Goal: Task Accomplishment & Management: Manage account settings

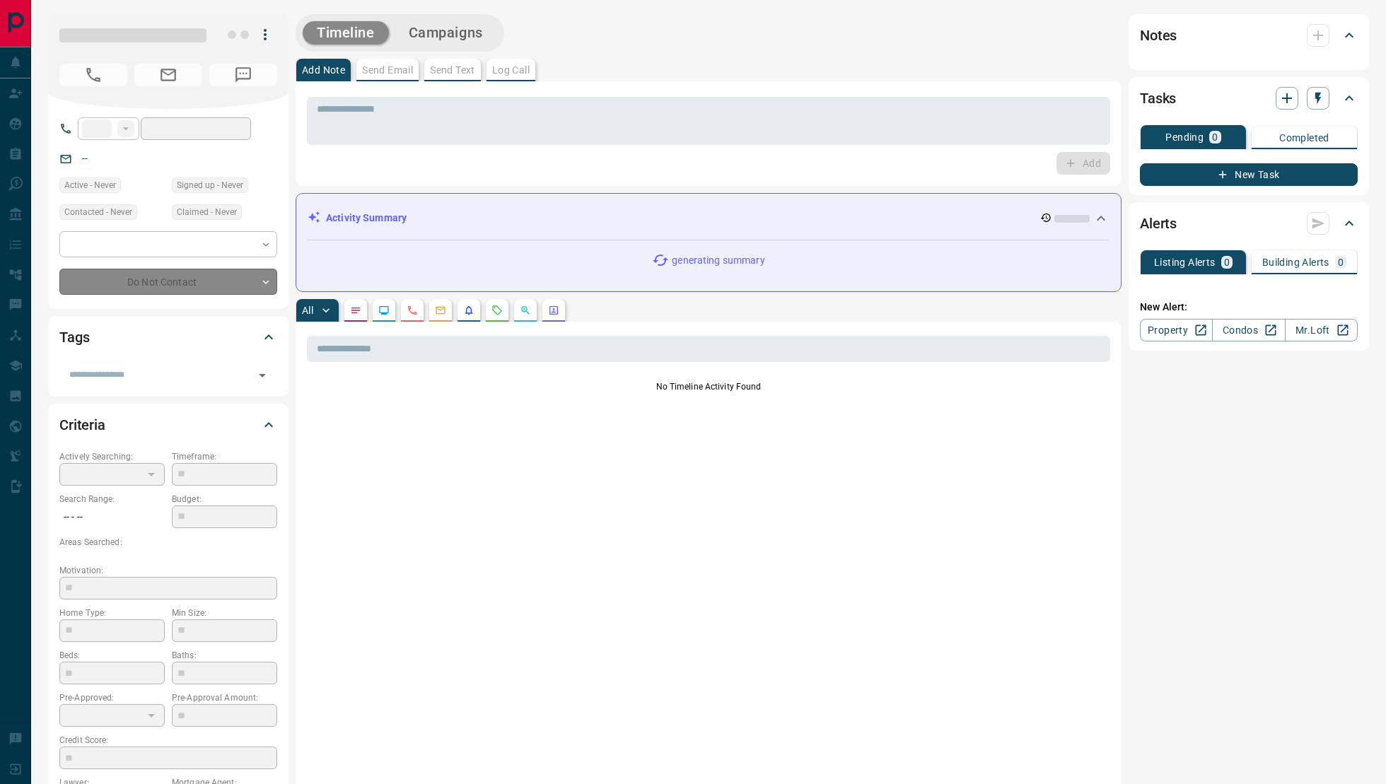
type input "**"
type input "**********"
type input "**"
type input "*******"
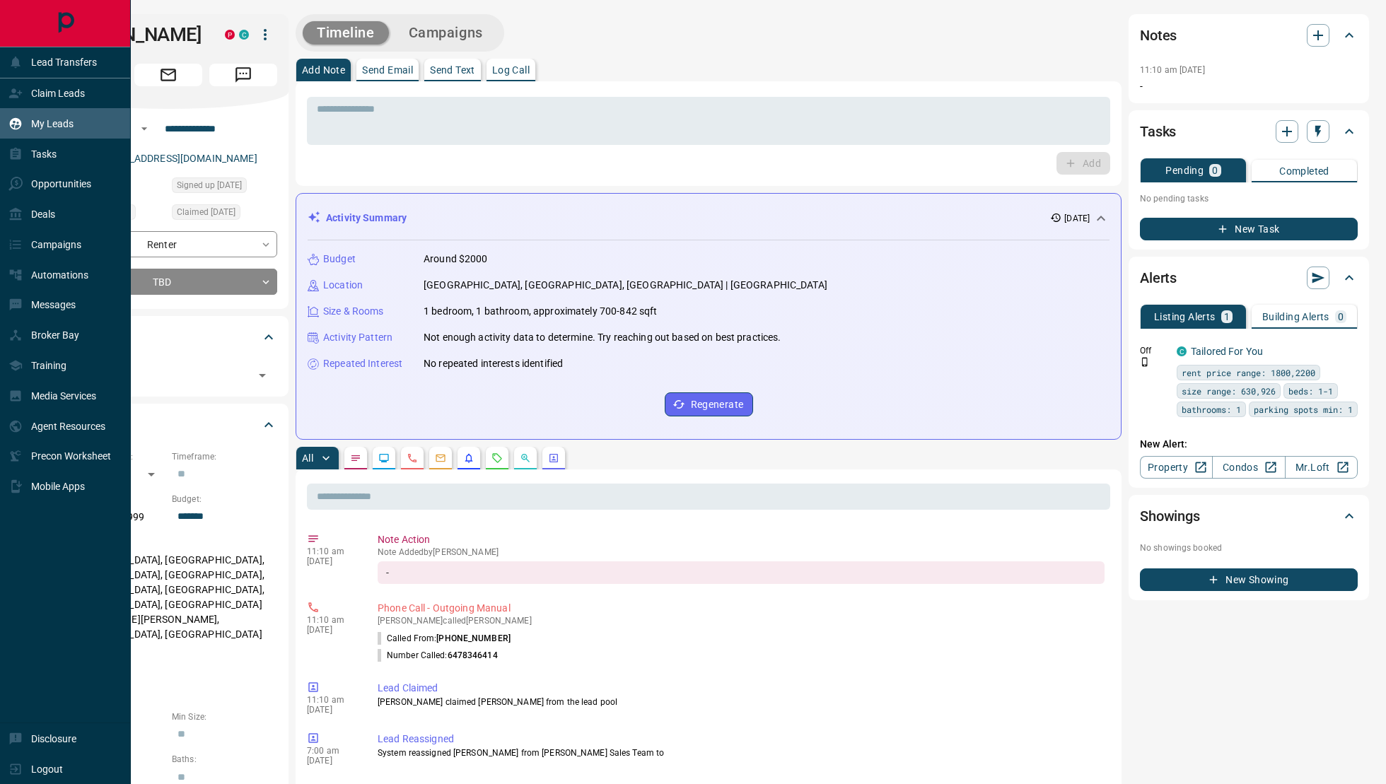
click at [30, 114] on div "My Leads" at bounding box center [40, 123] width 65 height 23
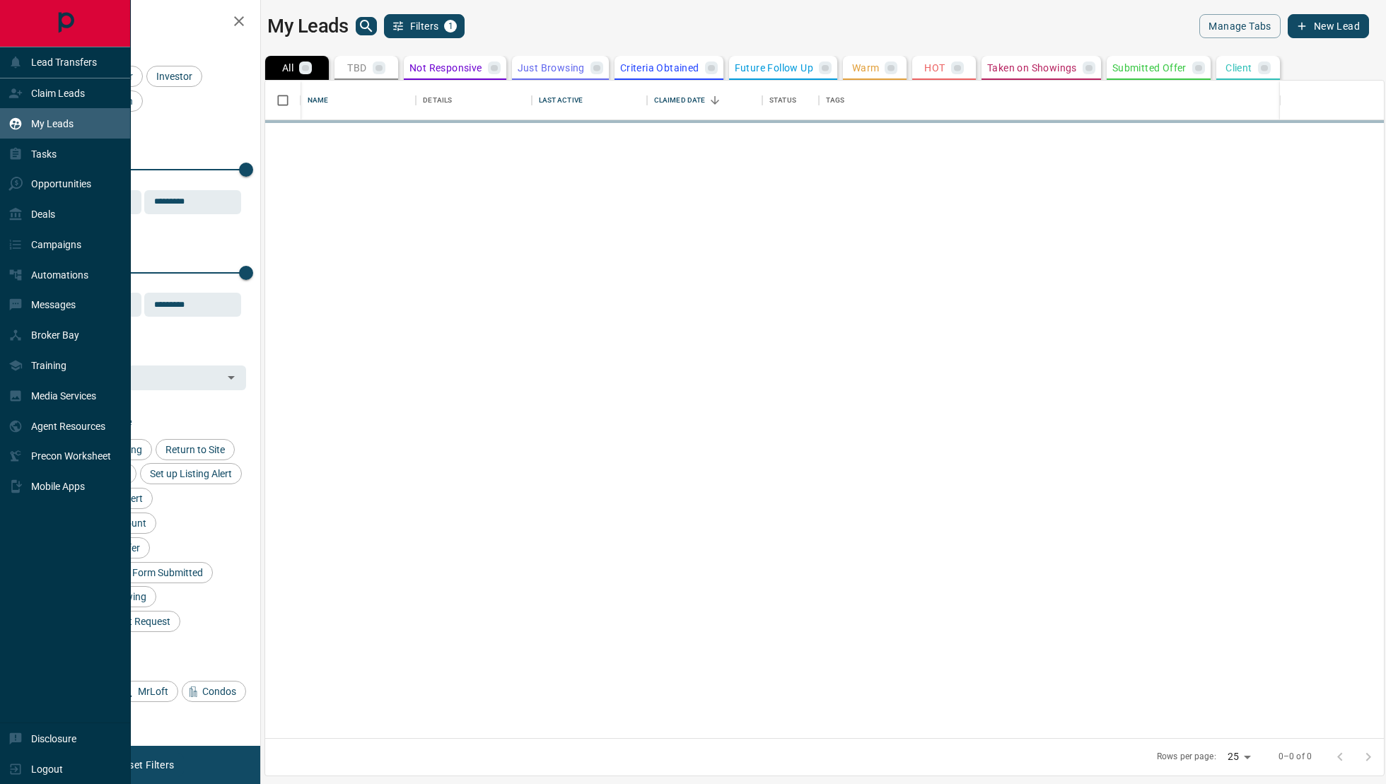
scroll to position [658, 1119]
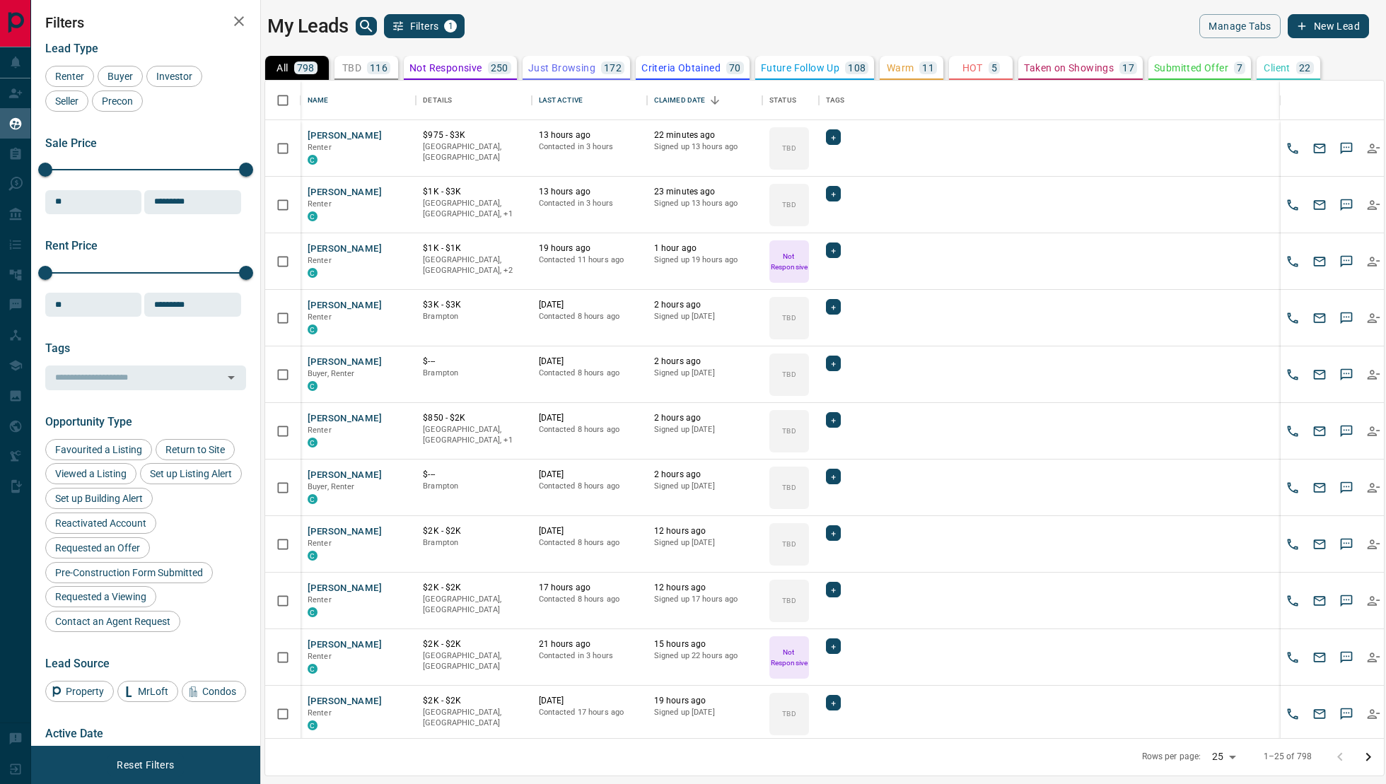
click at [361, 63] on p "TBD" at bounding box center [351, 68] width 19 height 10
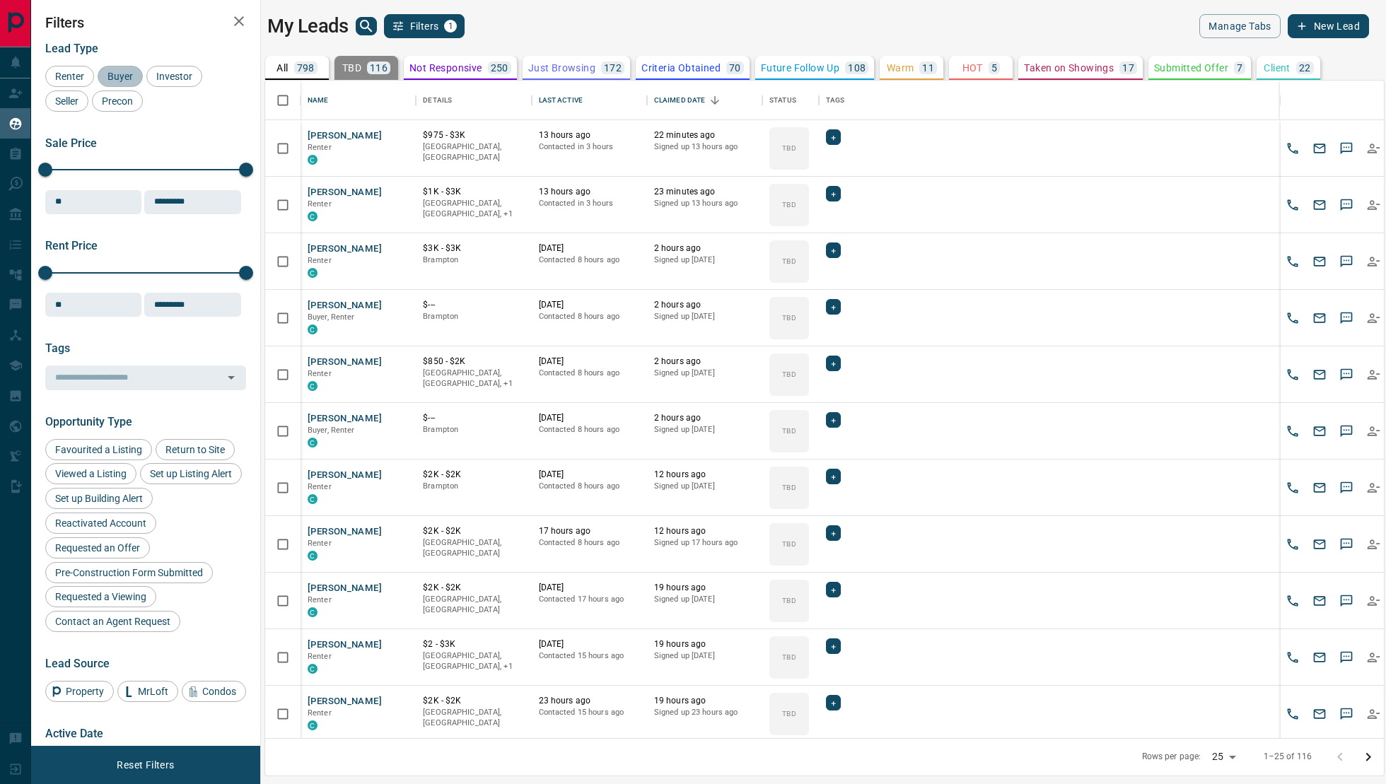
click at [118, 79] on span "Buyer" at bounding box center [120, 76] width 35 height 11
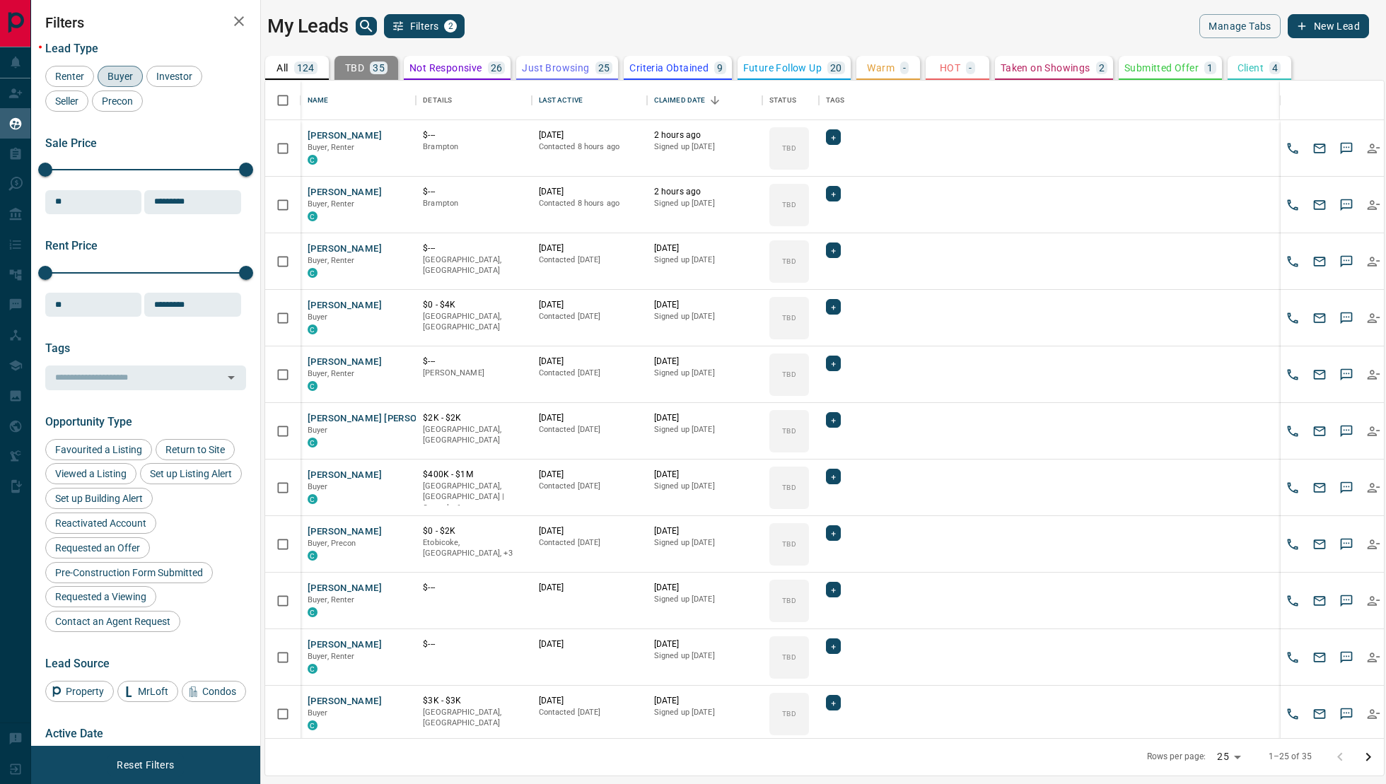
scroll to position [795, 0]
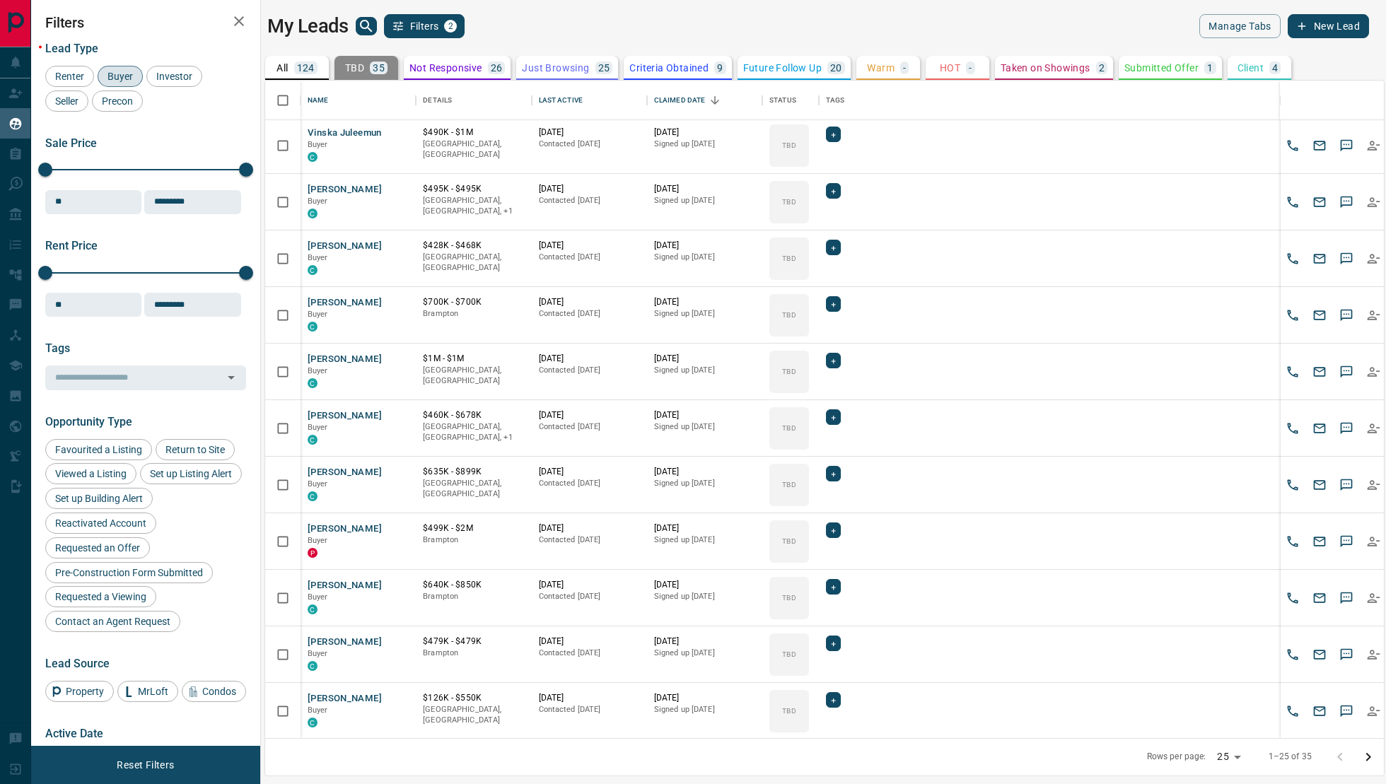
click at [1366, 757] on icon "Go to next page" at bounding box center [1368, 757] width 17 height 17
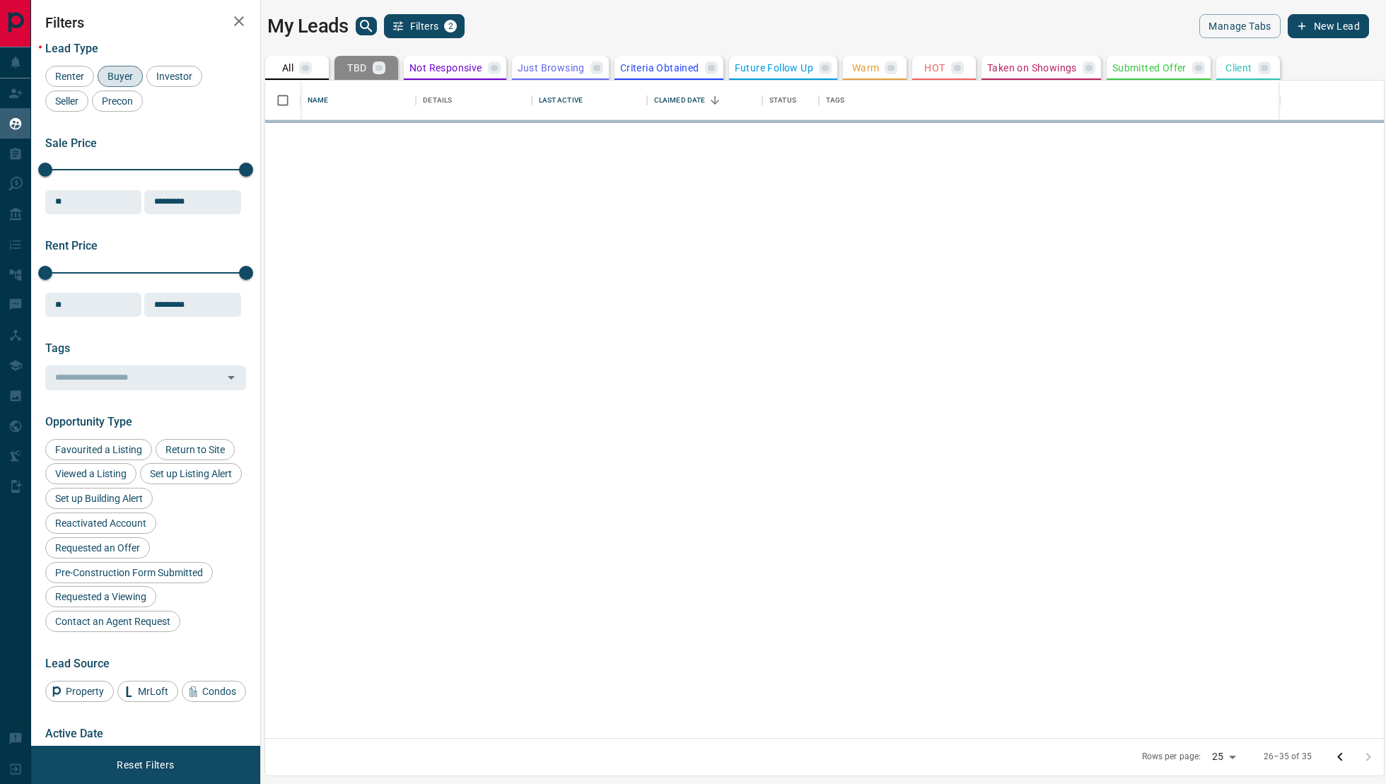
scroll to position [0, 0]
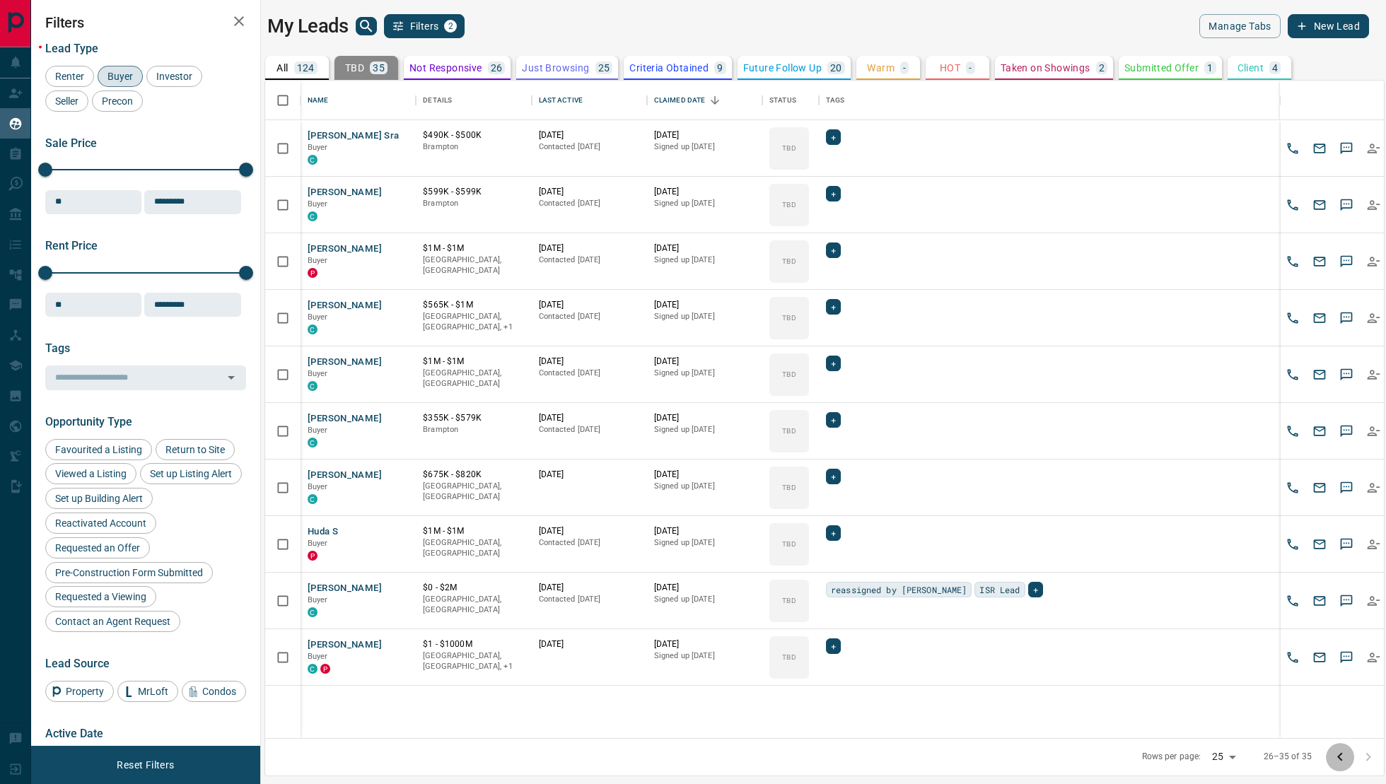
click at [1346, 756] on icon "Go to previous page" at bounding box center [1340, 757] width 17 height 17
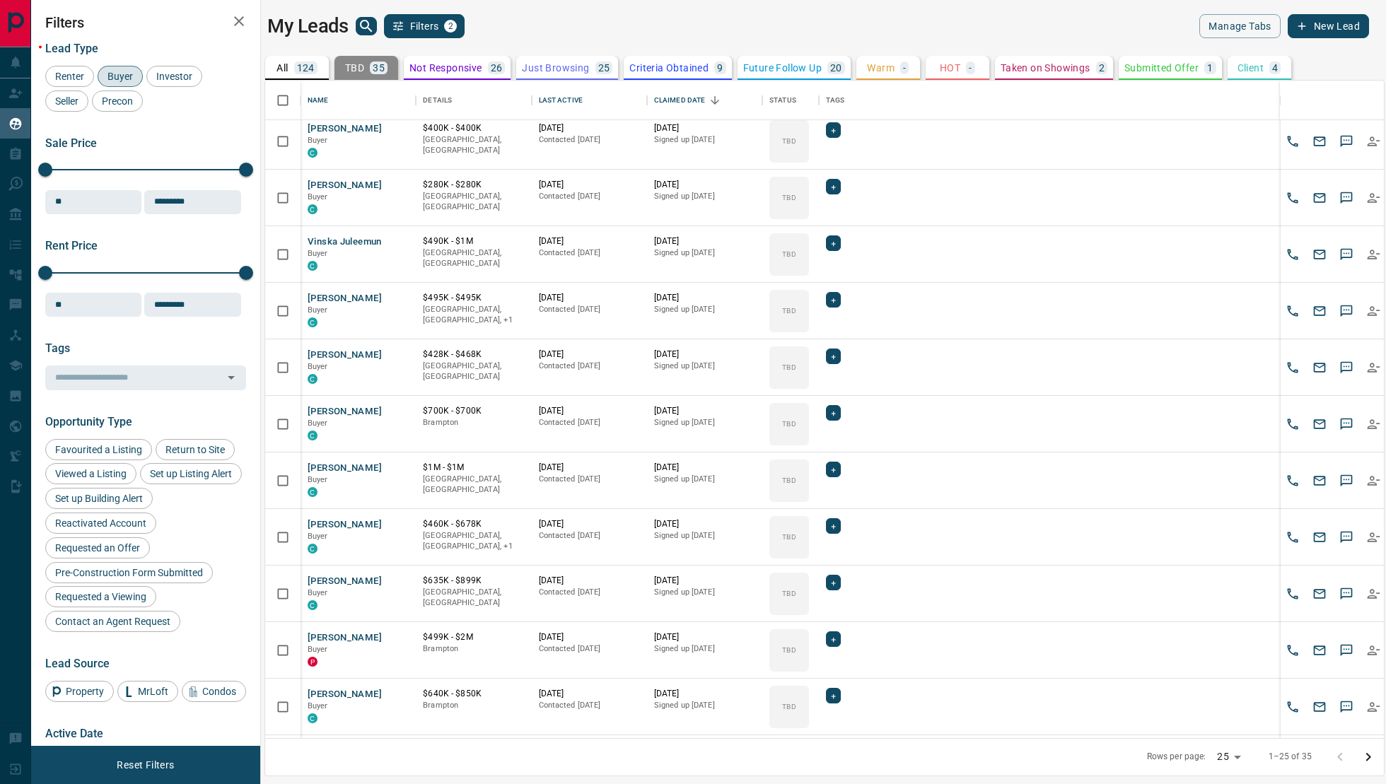
scroll to position [795, 0]
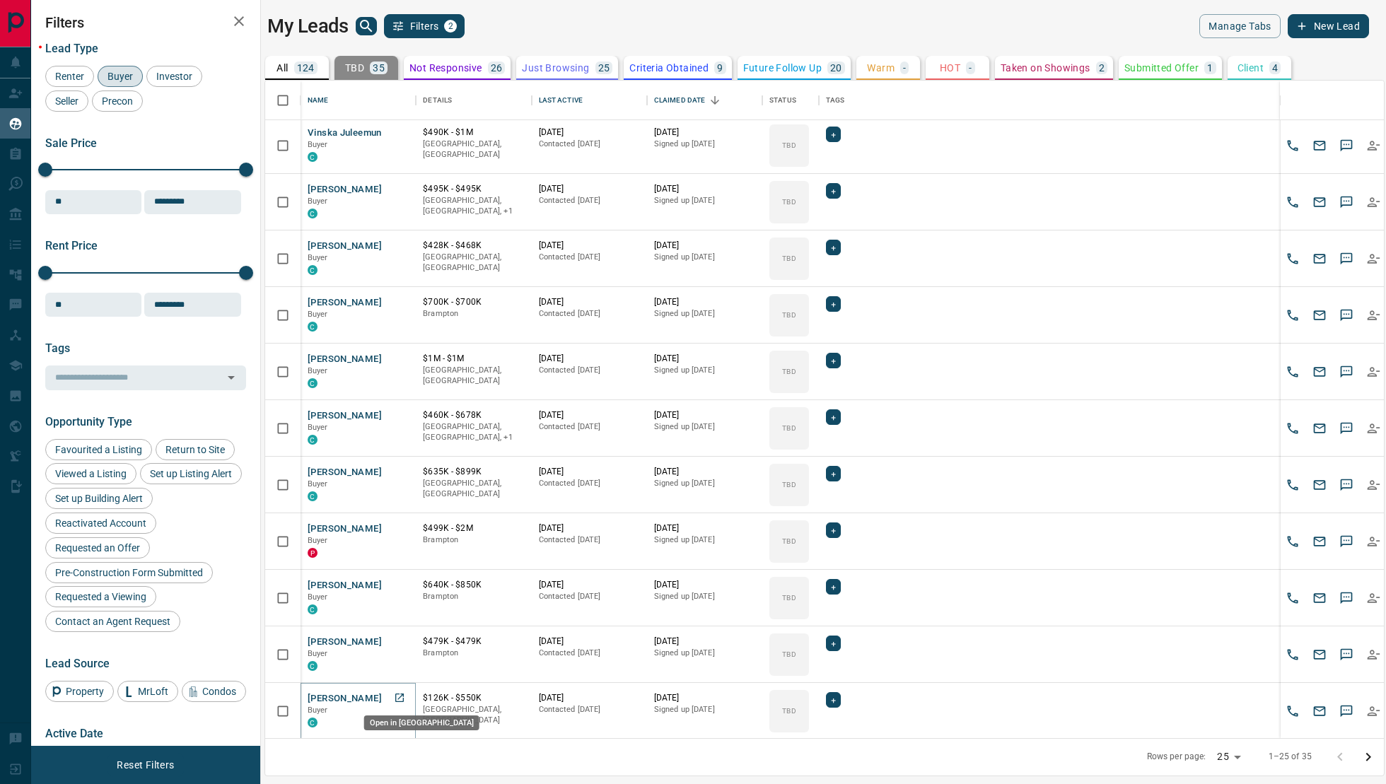
click at [398, 694] on icon "Open in New Tab" at bounding box center [399, 697] width 11 height 11
click at [402, 644] on icon "Open in New Tab" at bounding box center [399, 641] width 8 height 8
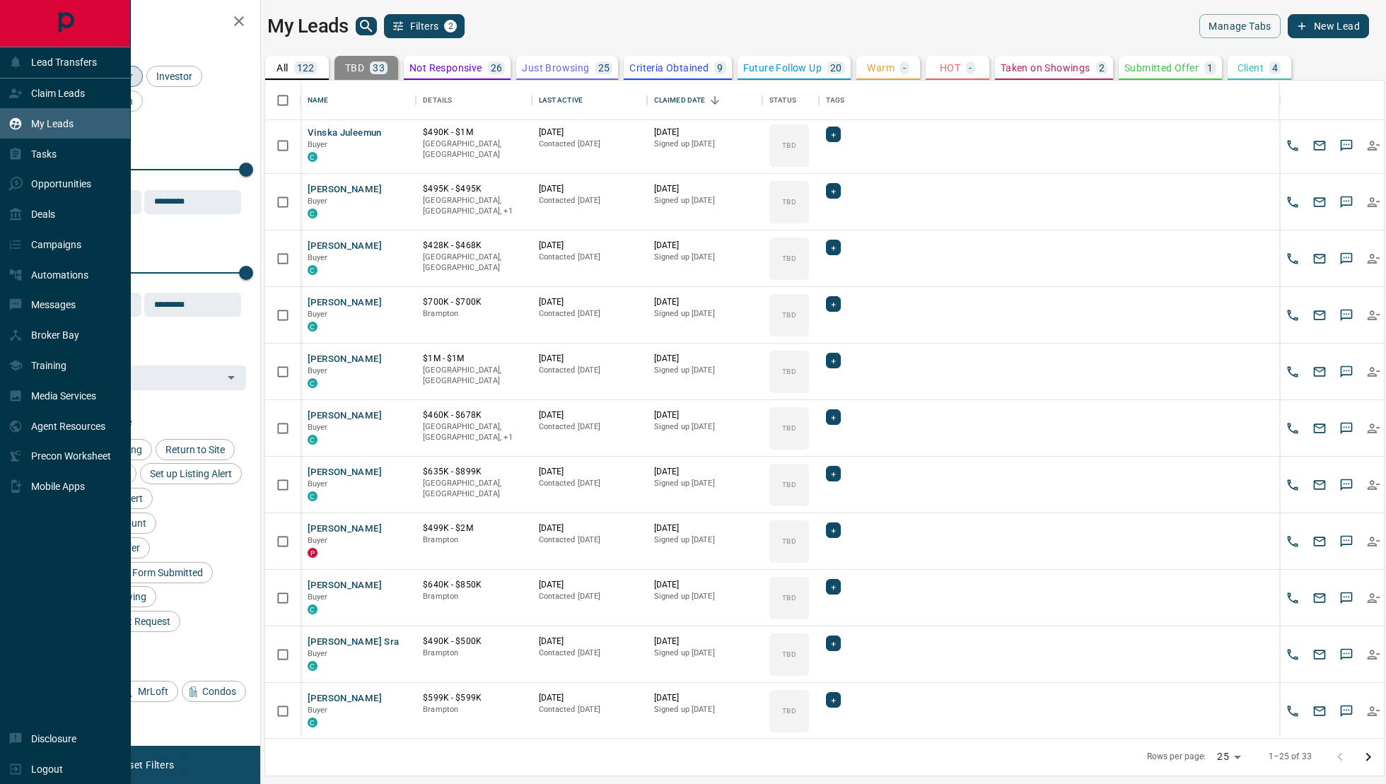
click at [72, 120] on p "My Leads" at bounding box center [52, 123] width 42 height 11
click at [98, 91] on div "Claim Leads" at bounding box center [65, 94] width 131 height 30
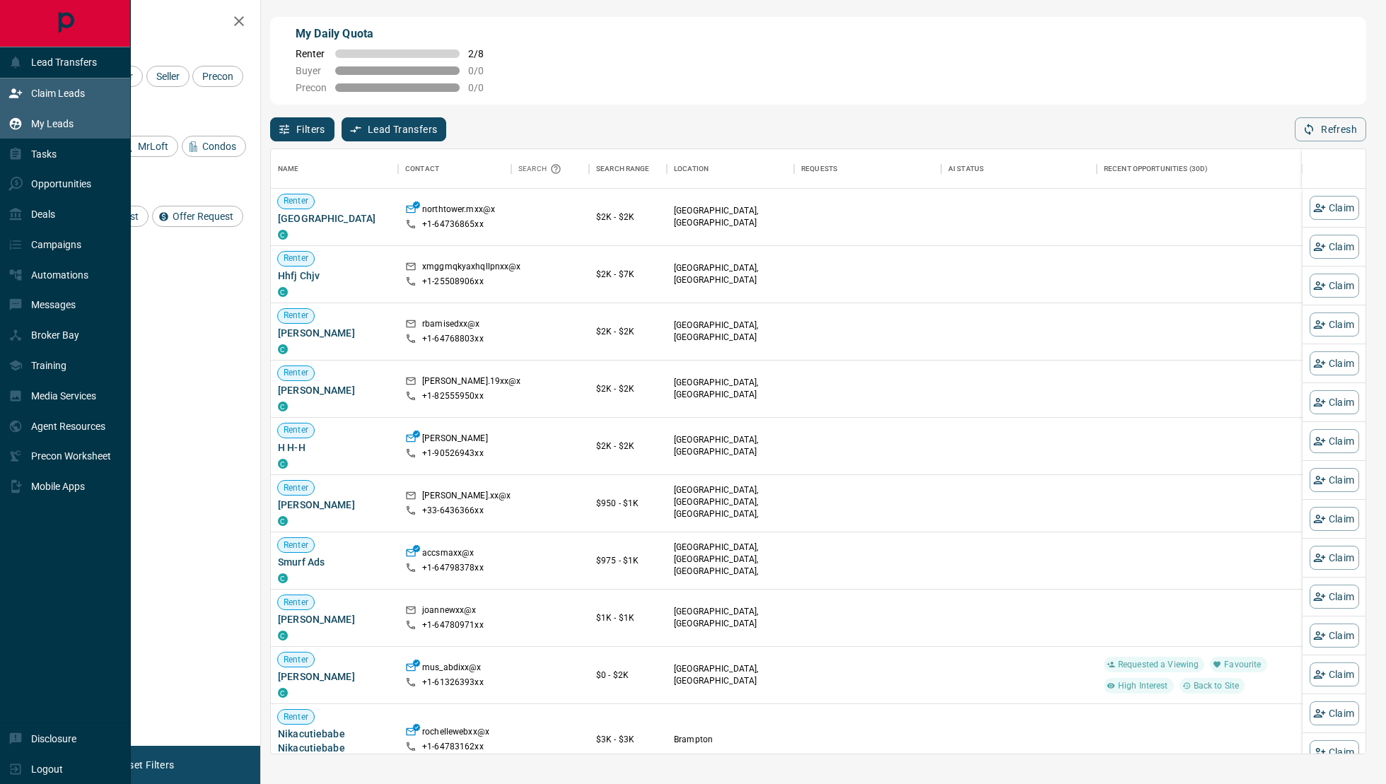
scroll to position [605, 1095]
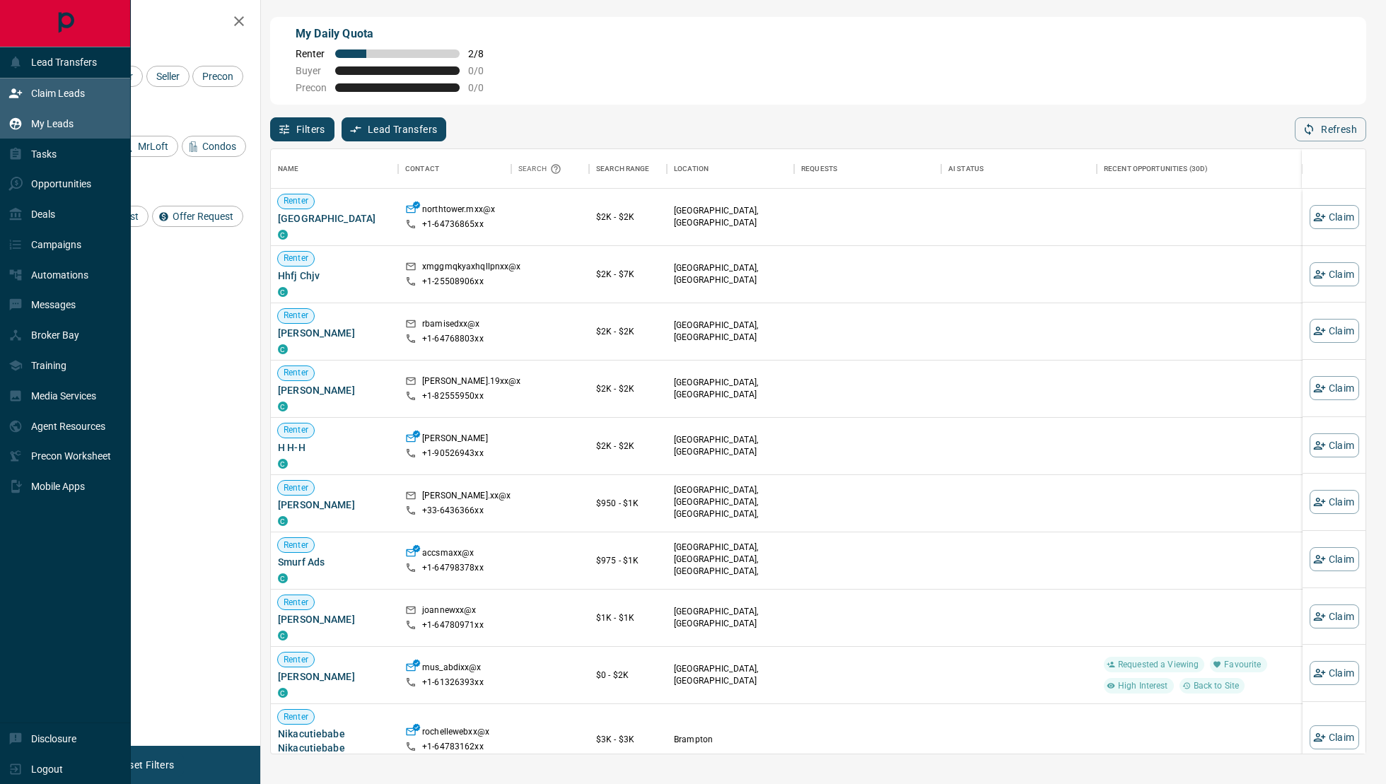
click at [71, 125] on p "My Leads" at bounding box center [52, 123] width 42 height 11
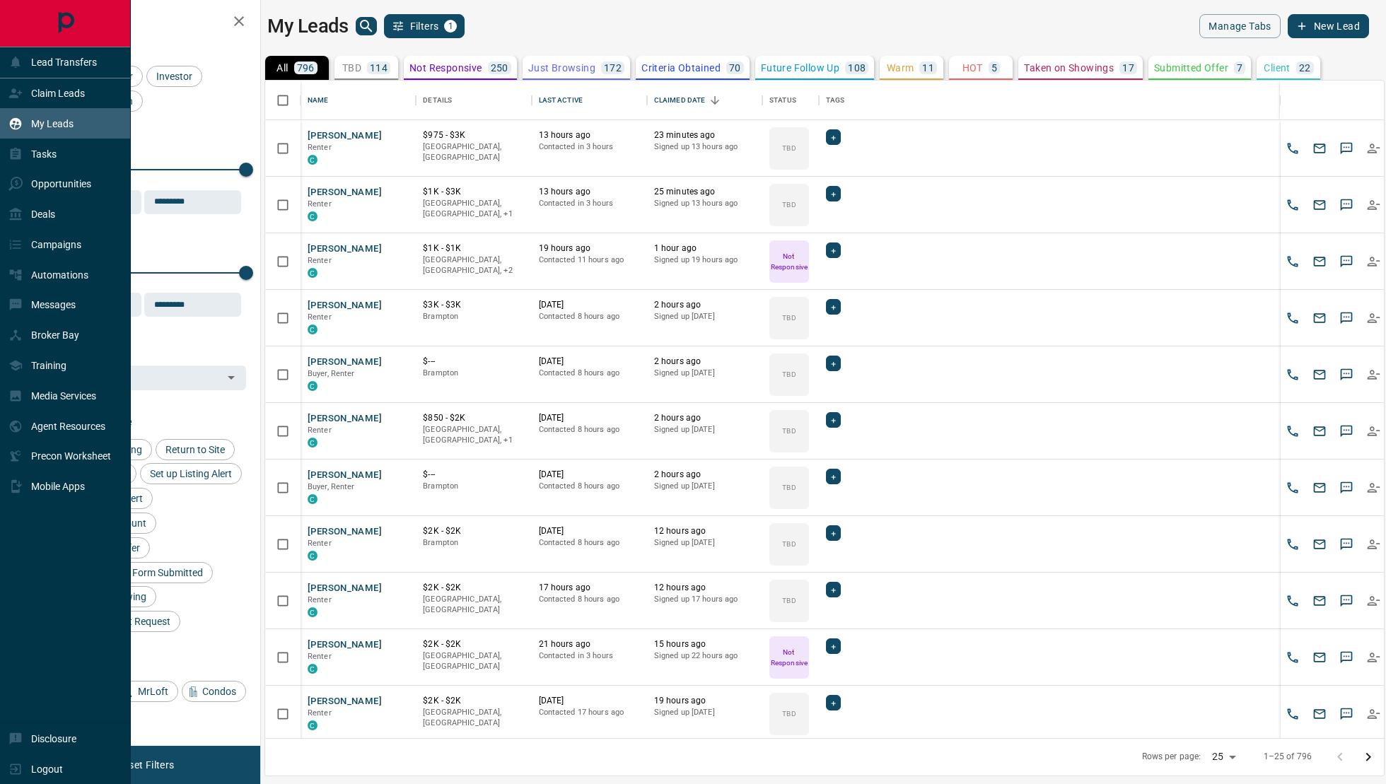
scroll to position [658, 1119]
click at [85, 93] on p "Claim Leads" at bounding box center [58, 93] width 54 height 11
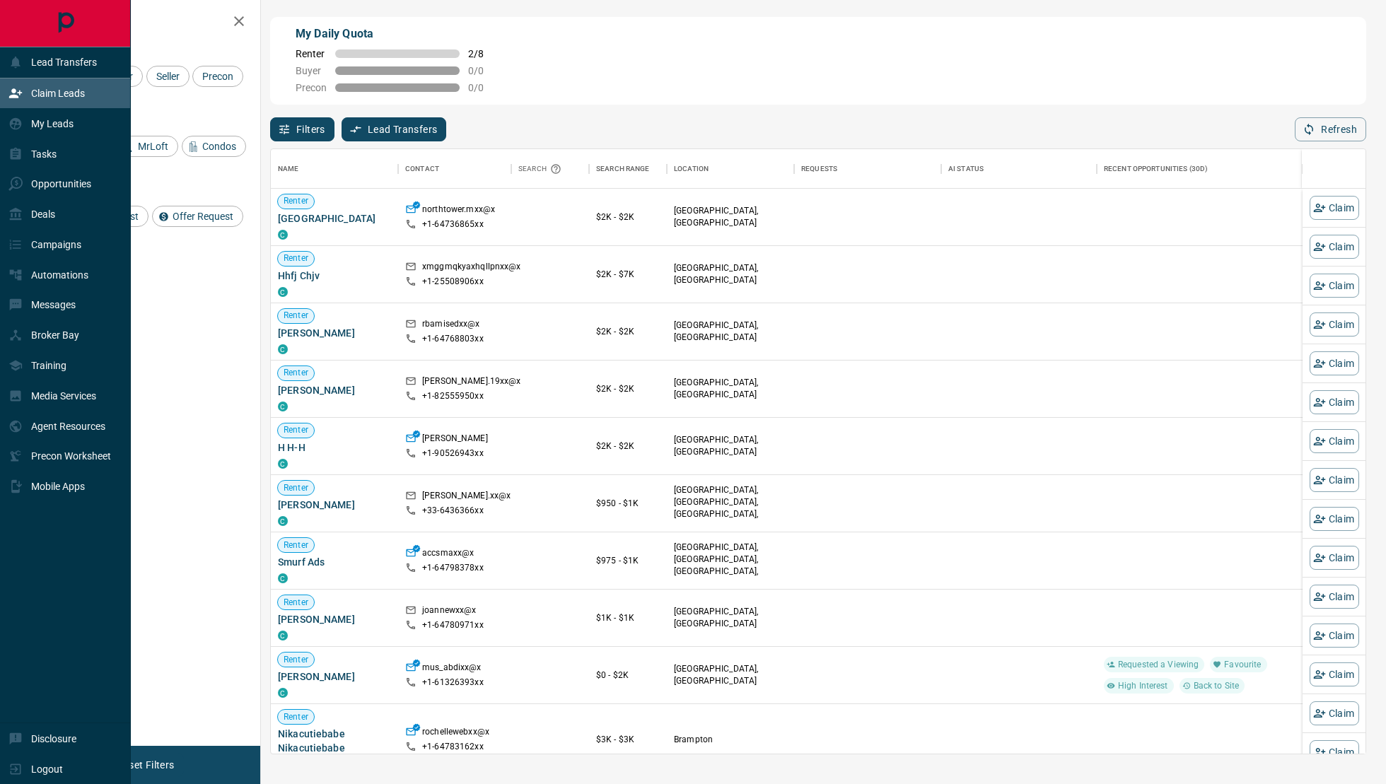
scroll to position [605, 1095]
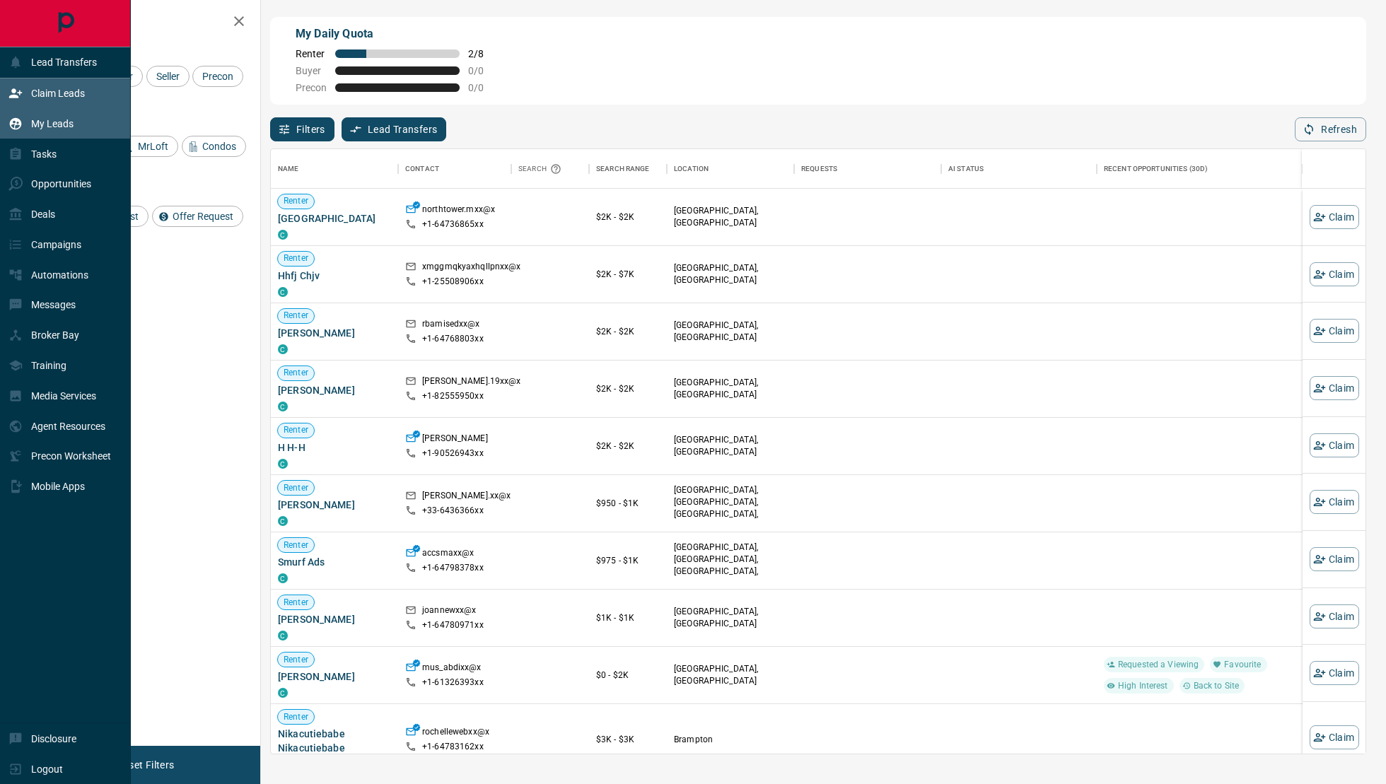
click at [33, 137] on div "My Leads" at bounding box center [65, 123] width 131 height 30
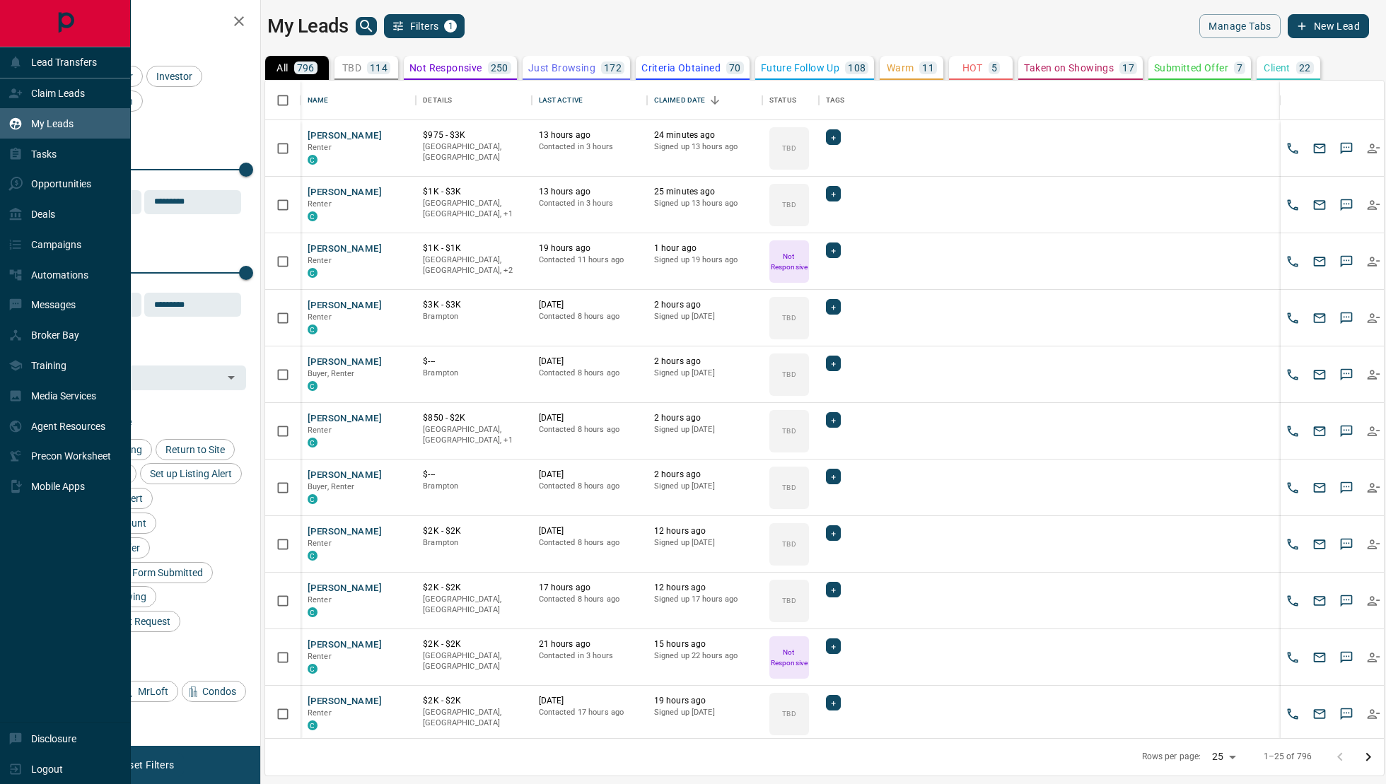
scroll to position [658, 1119]
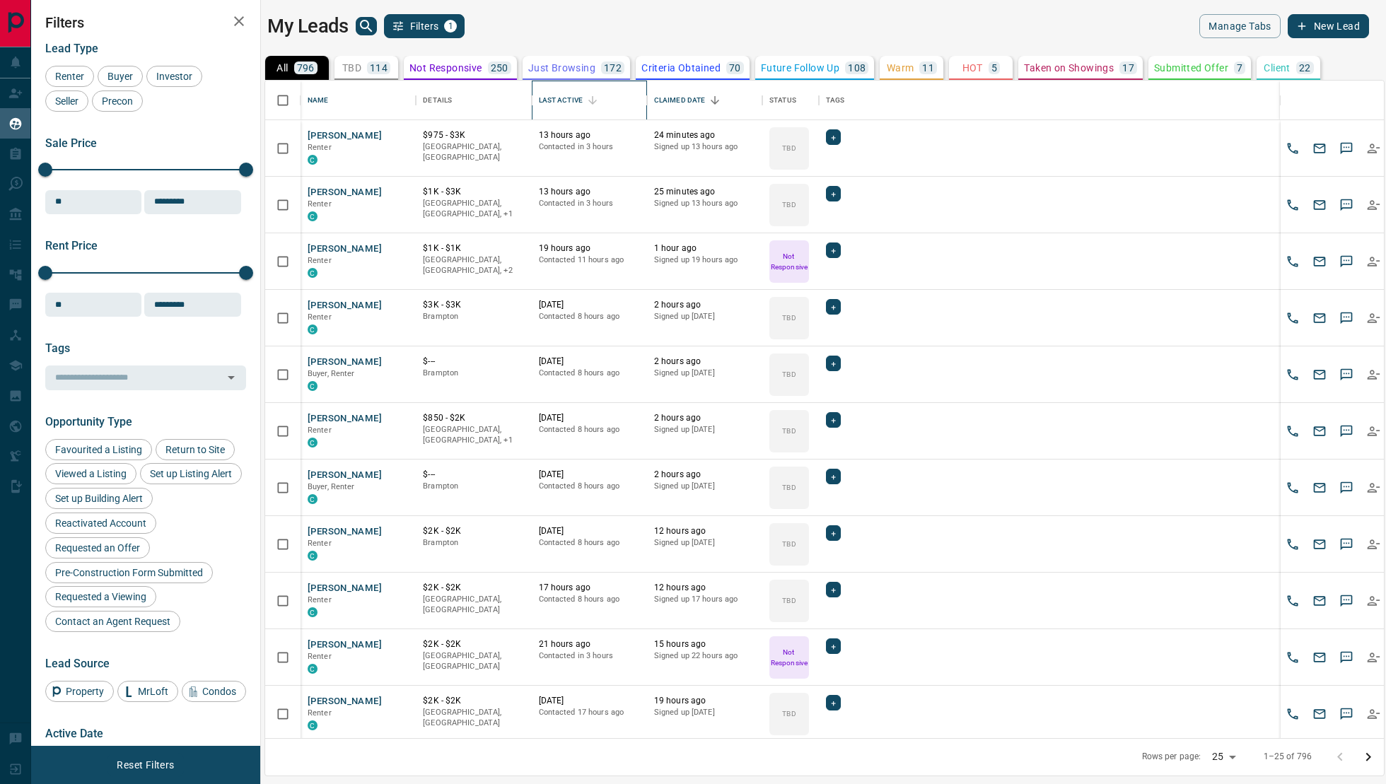
click at [564, 102] on div "Last Active" at bounding box center [561, 101] width 44 height 40
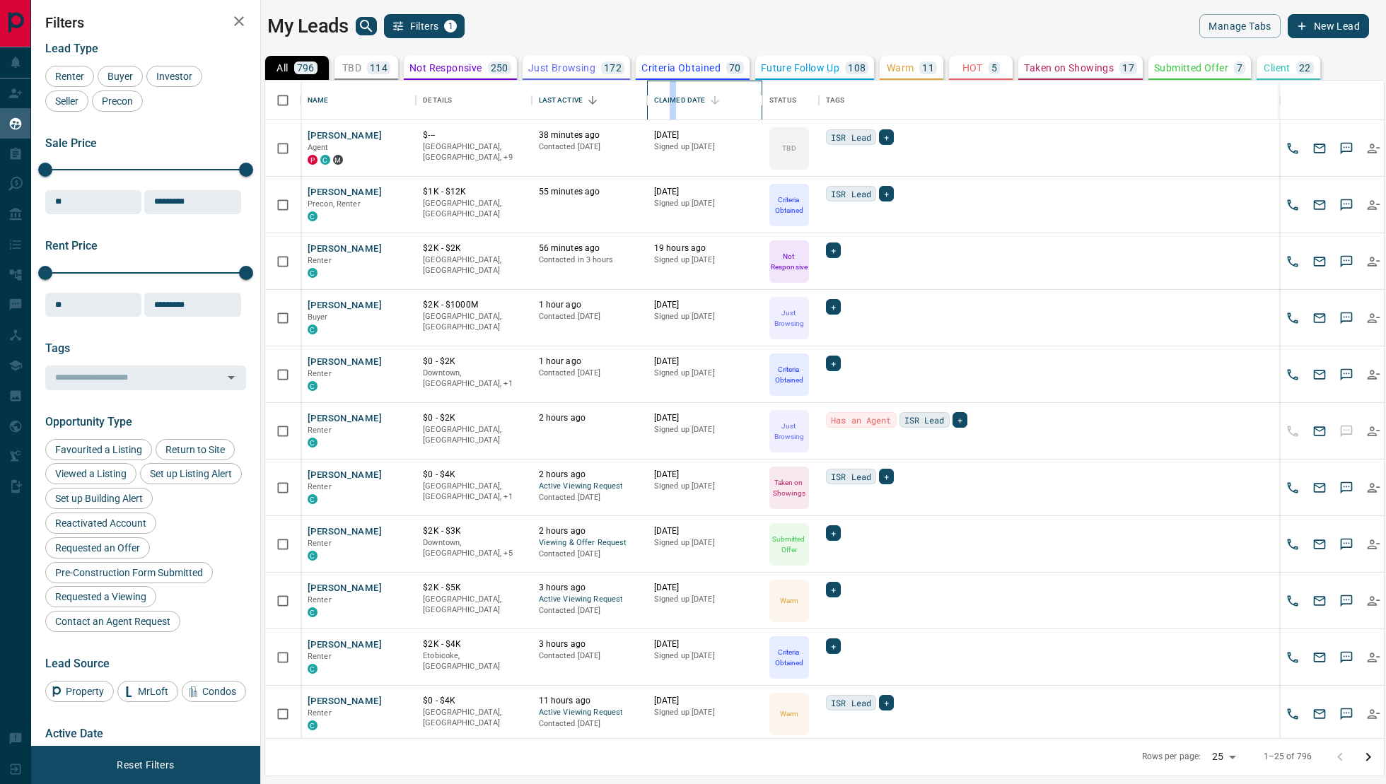
click at [673, 92] on div "Claimed Date" at bounding box center [680, 101] width 52 height 40
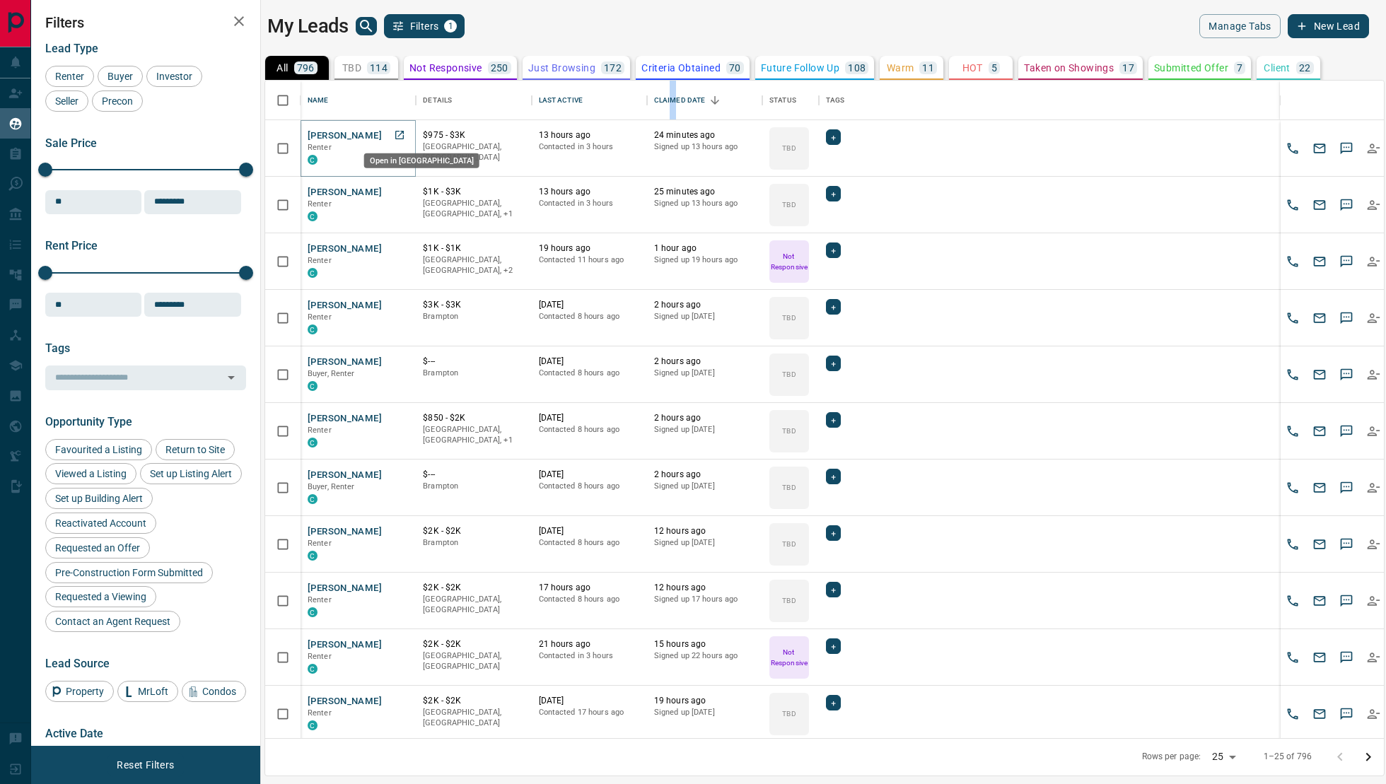
click at [402, 134] on icon "Open in New Tab" at bounding box center [399, 134] width 11 height 11
